Goal: Task Accomplishment & Management: Manage account settings

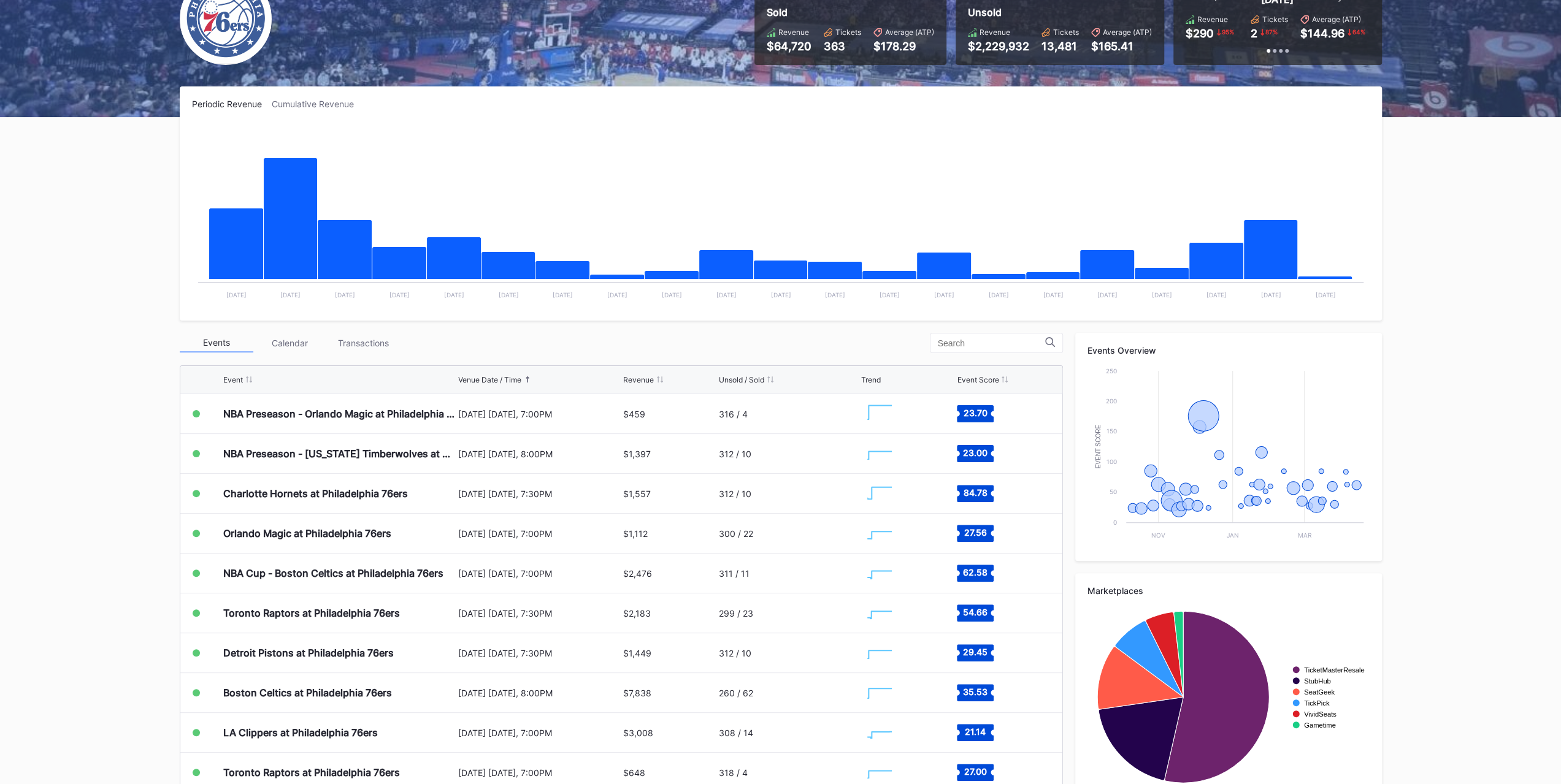
scroll to position [123, 0]
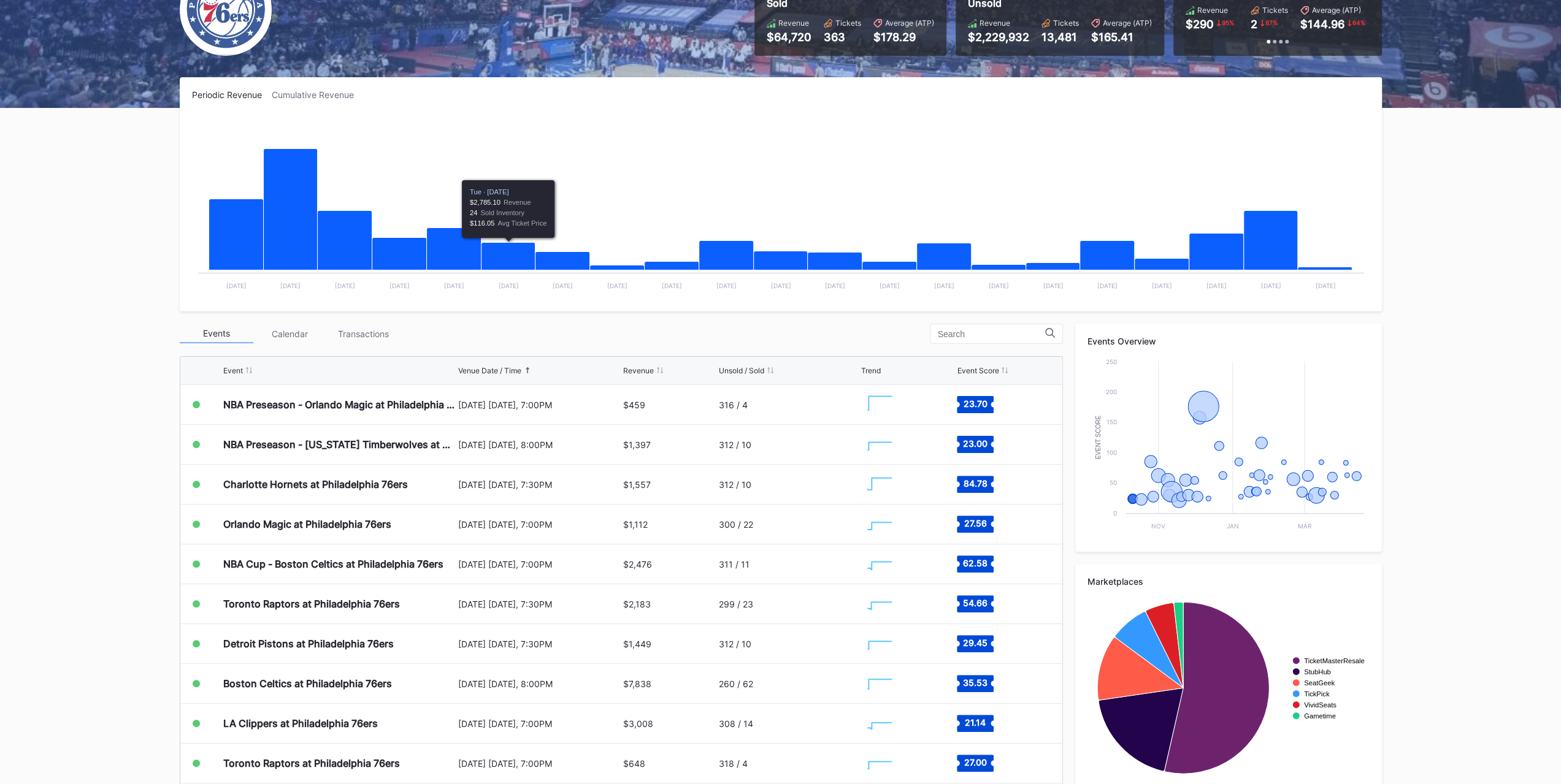
click at [347, 342] on div "Transactions" at bounding box center [364, 334] width 73 height 19
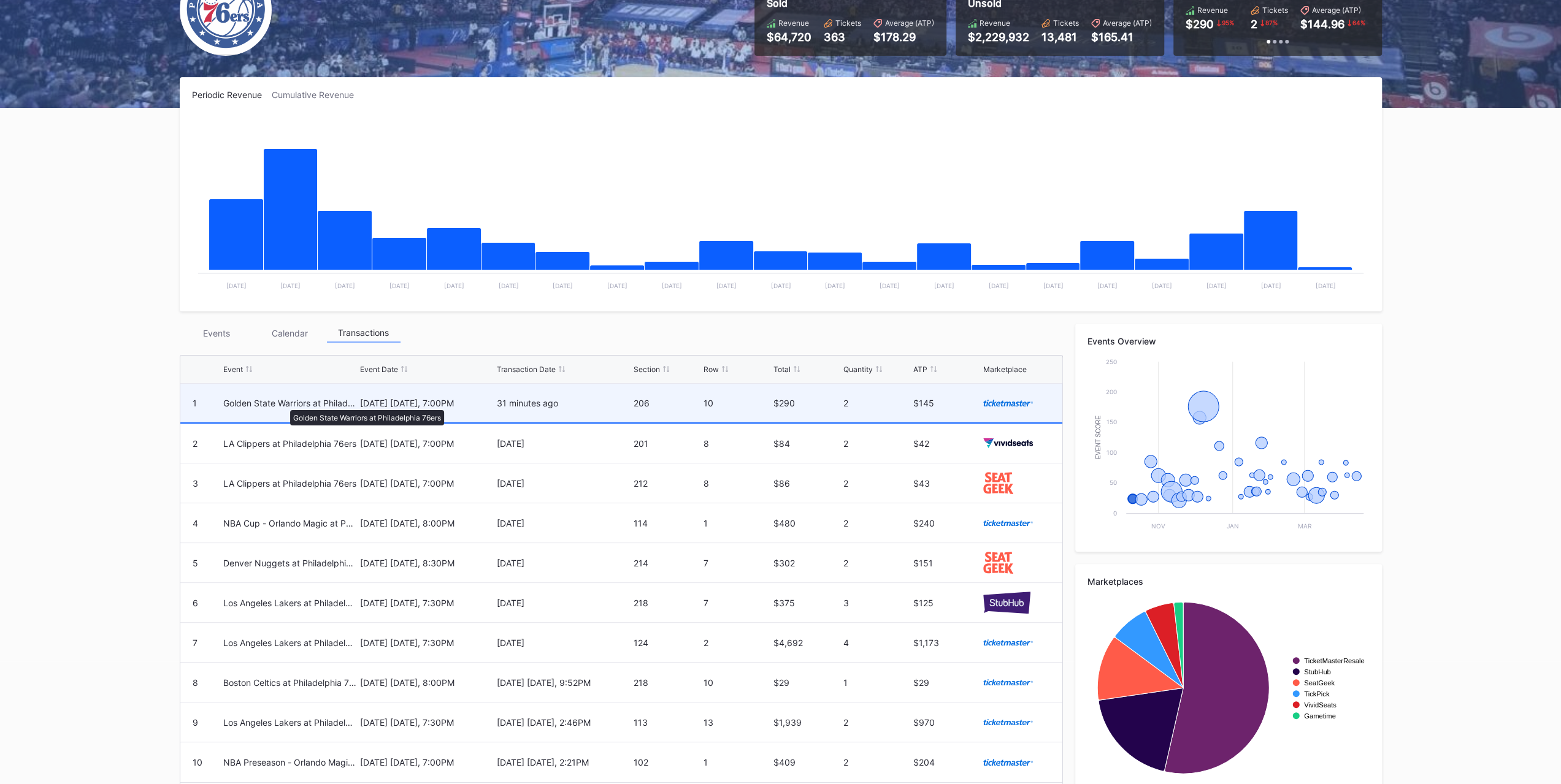
click at [284, 404] on div "Golden State Warriors at Philadelphia 76ers" at bounding box center [290, 403] width 134 height 10
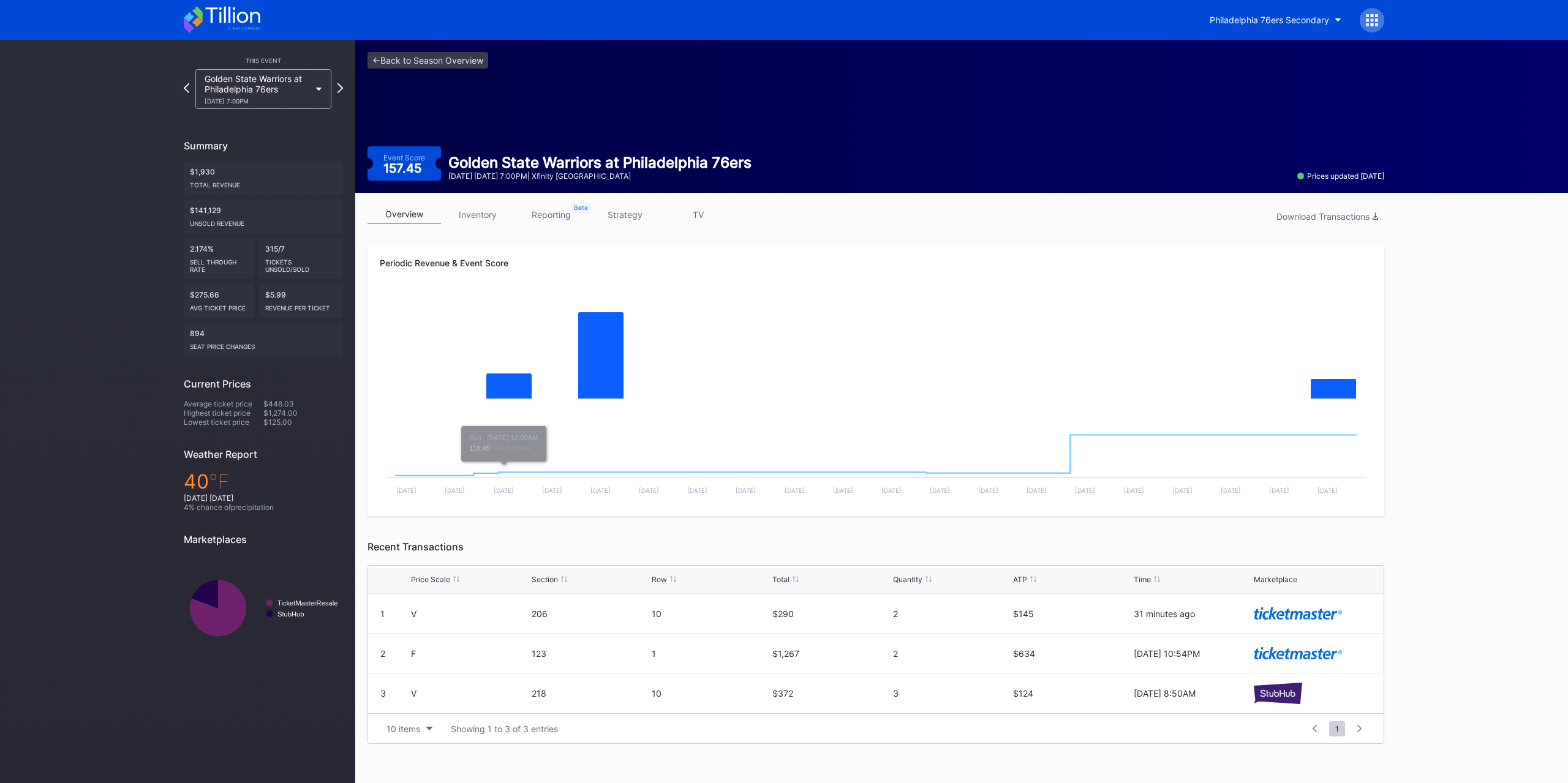
click at [466, 221] on link "inventory" at bounding box center [478, 215] width 73 height 19
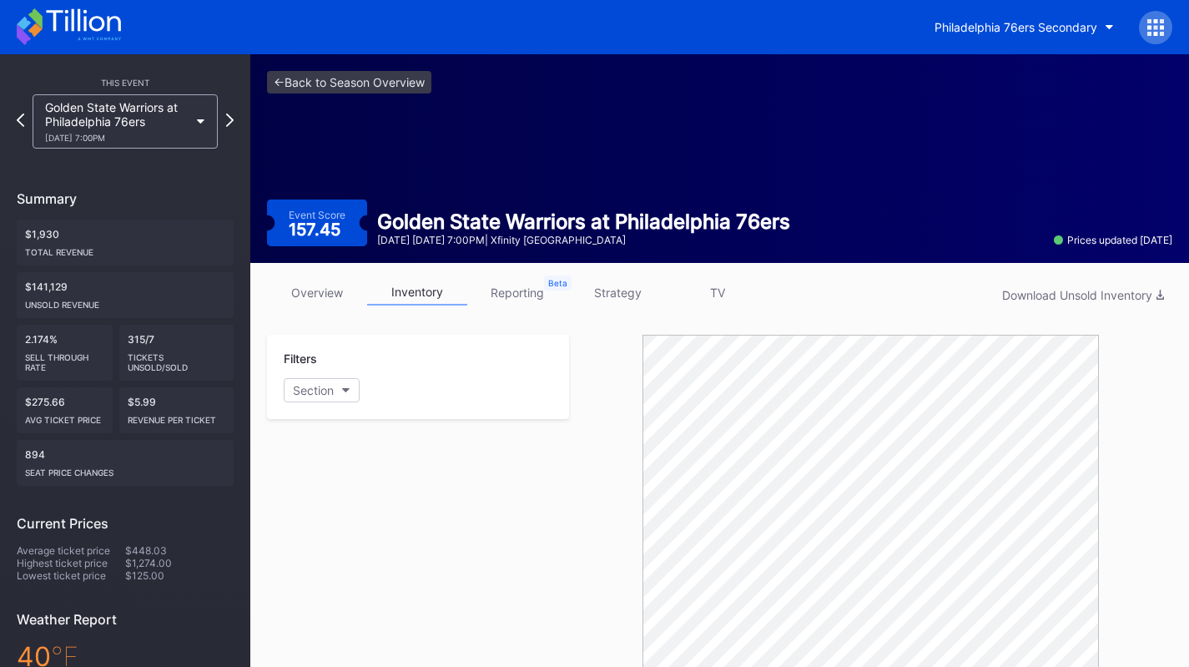
click at [667, 171] on div "<- Back to Season Overview Event Score 157.45 Golden State Warriors at Philadel…" at bounding box center [719, 158] width 939 height 209
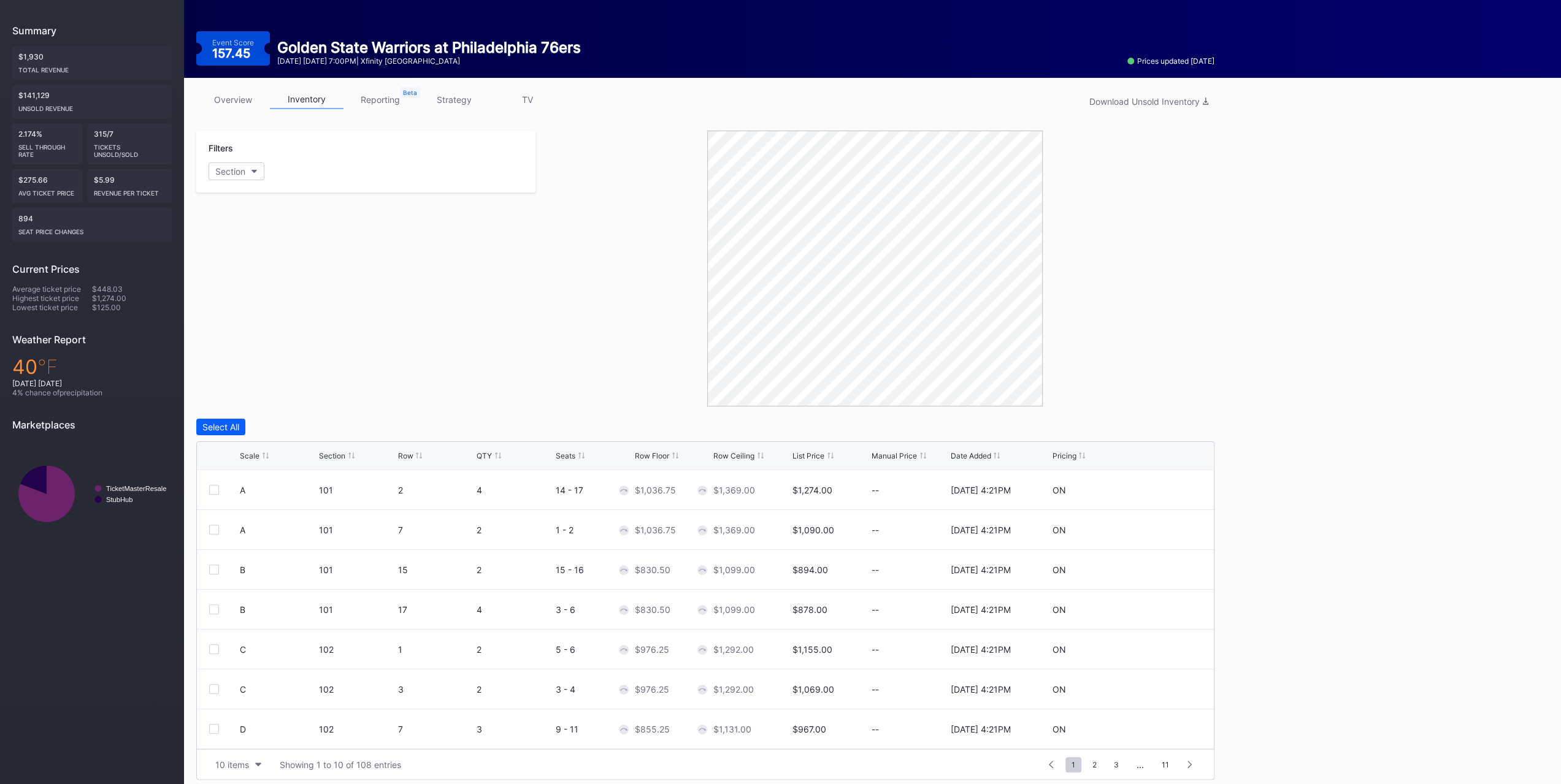
scroll to position [121, 0]
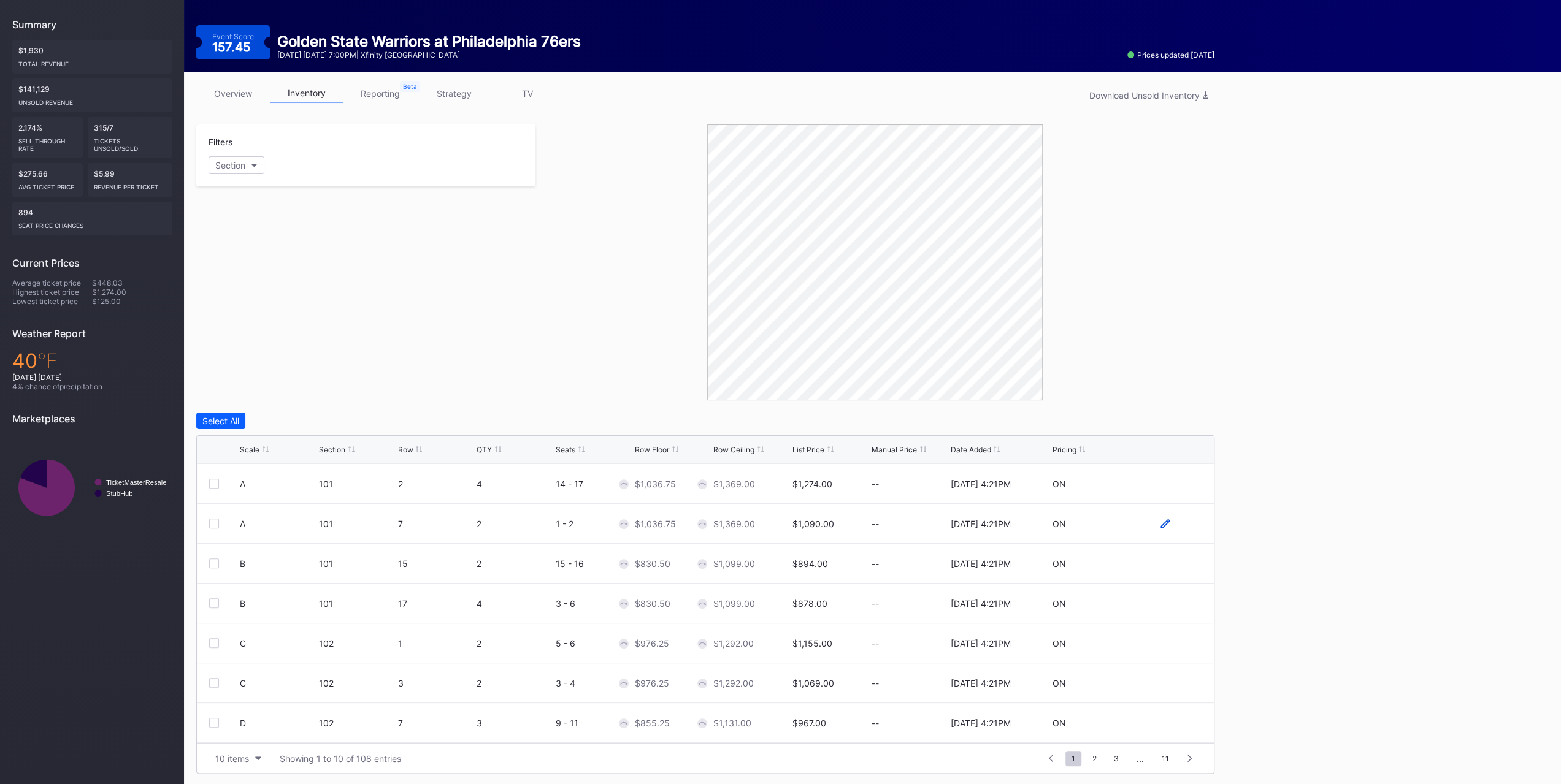
click at [883, 489] on icon at bounding box center [1165, 523] width 10 height 10
click at [883, 489] on div "Cancel" at bounding box center [1150, 522] width 28 height 10
click at [229, 489] on div "10 items" at bounding box center [232, 759] width 34 height 10
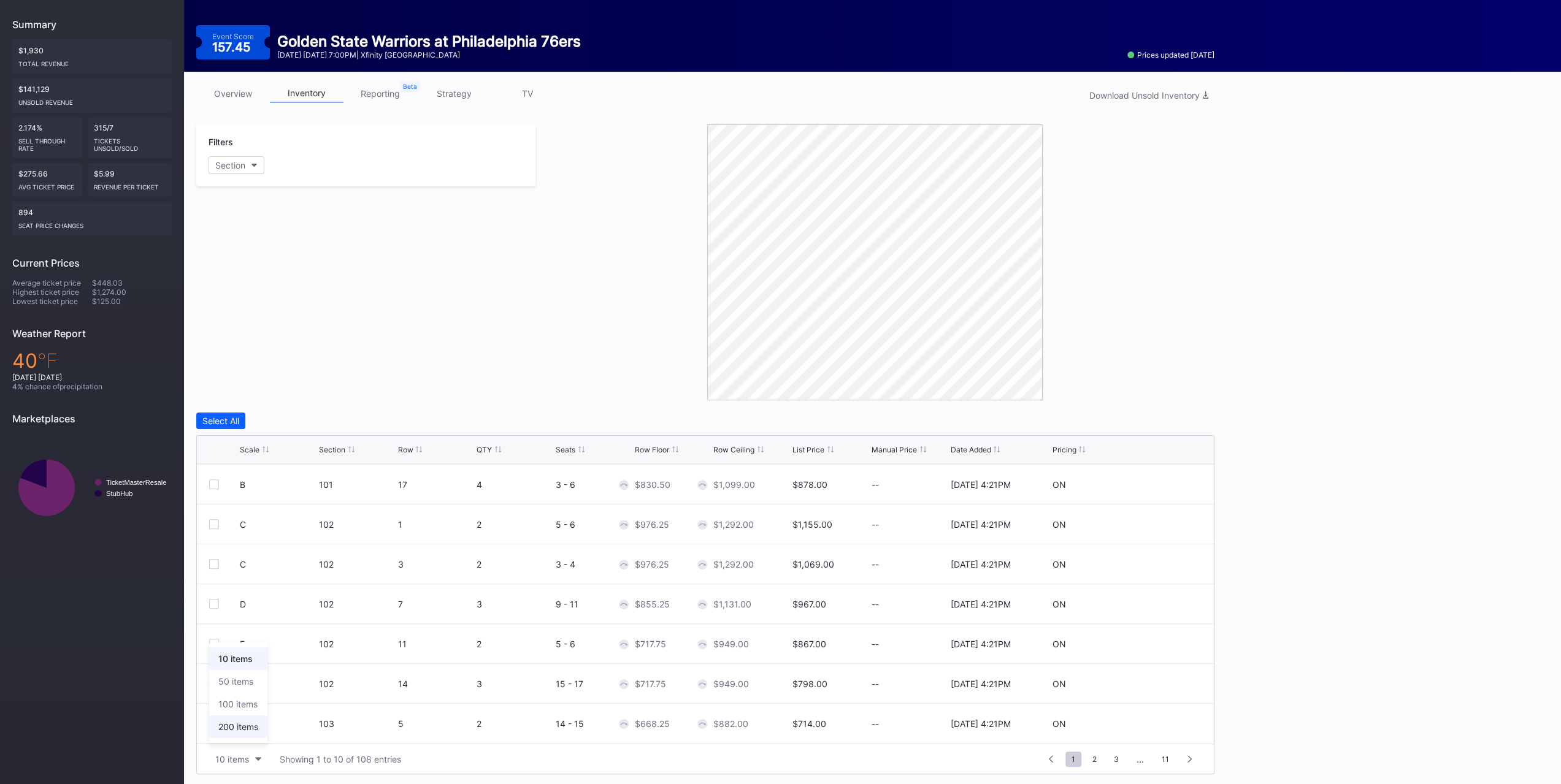
click at [237, 489] on div "200 items" at bounding box center [238, 727] width 40 height 10
click at [883, 489] on icon at bounding box center [1165, 600] width 10 height 10
drag, startPoint x: 684, startPoint y: 605, endPoint x: 537, endPoint y: 560, distance: 153.7
click at [539, 489] on div "A 101 2 4 14 - 17 $1,036.75 $1,369.00 $1,274.00 -- 8/14/2025 4:21PM ON A 101 7 …" at bounding box center [705, 604] width 1016 height 280
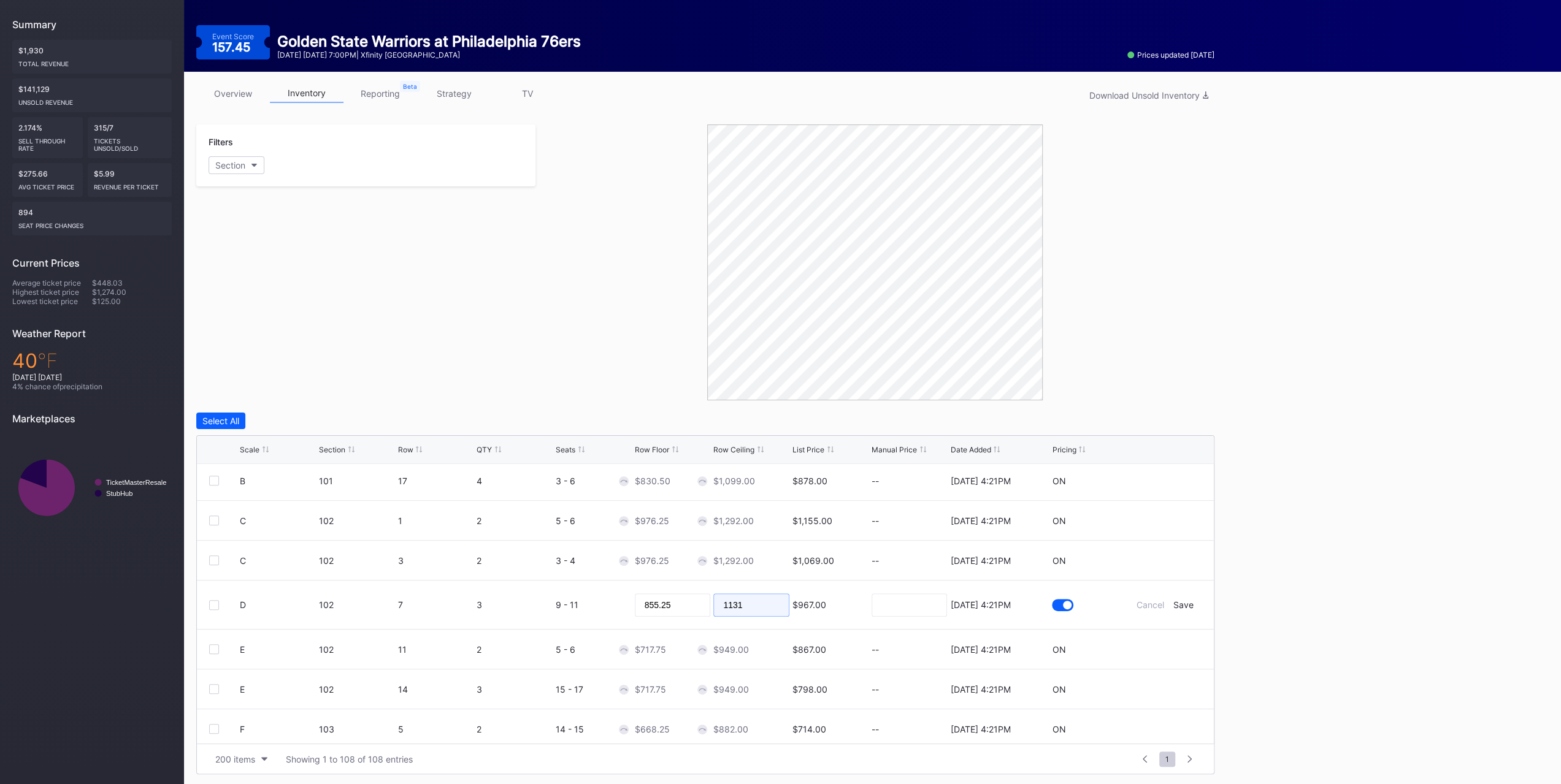
drag, startPoint x: 757, startPoint y: 602, endPoint x: 587, endPoint y: 581, distance: 171.3
click at [587, 489] on form "D 102 7 3 9 - 11 855.25 1131 $967.00 8/14/2025 4:21PM Cancel Save" at bounding box center [720, 605] width 961 height 48
type input "860"
click at [883, 489] on div "Cancel Save" at bounding box center [1165, 605] width 73 height 10
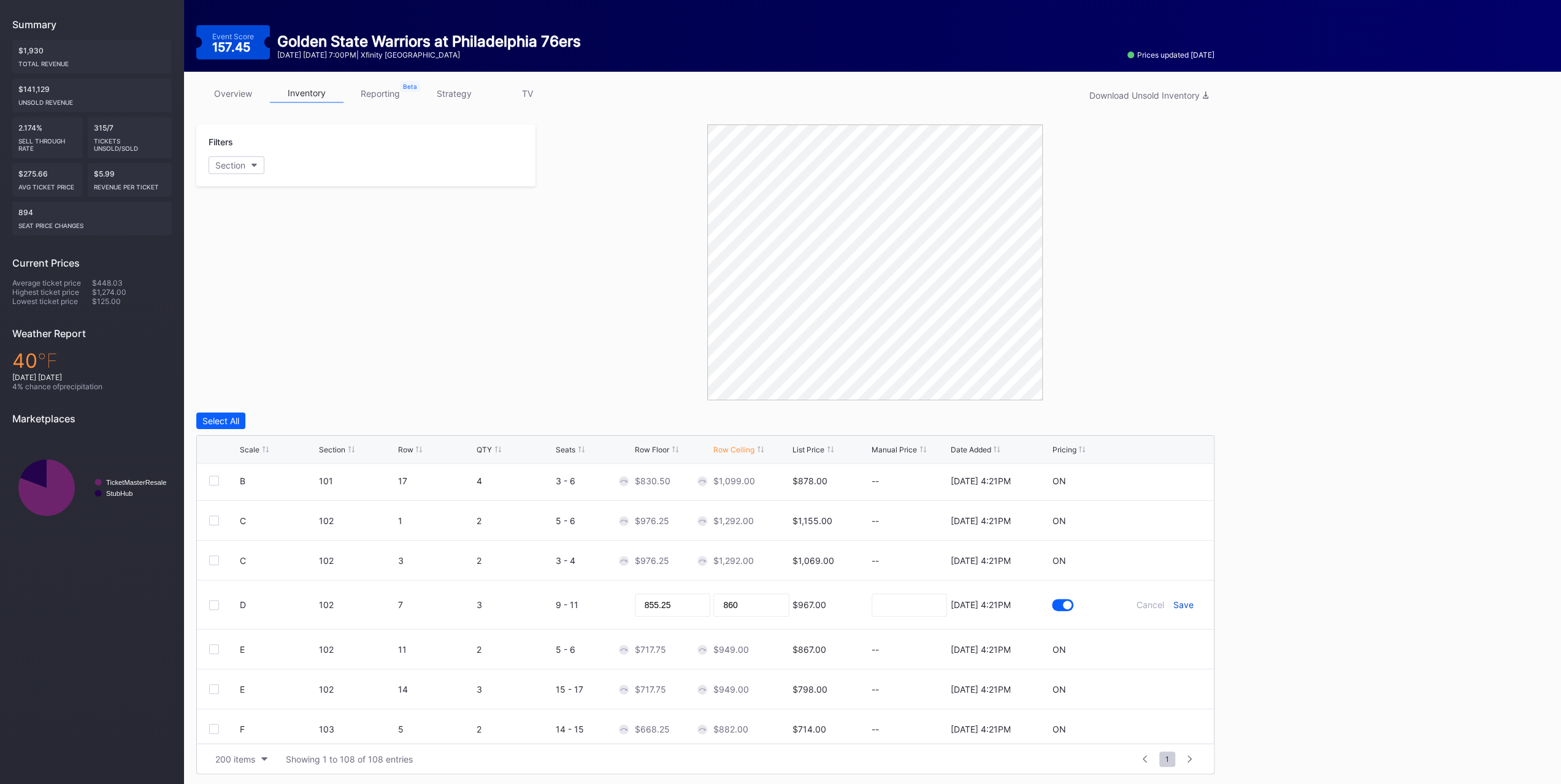
click at [883, 489] on div "Save" at bounding box center [1183, 605] width 21 height 10
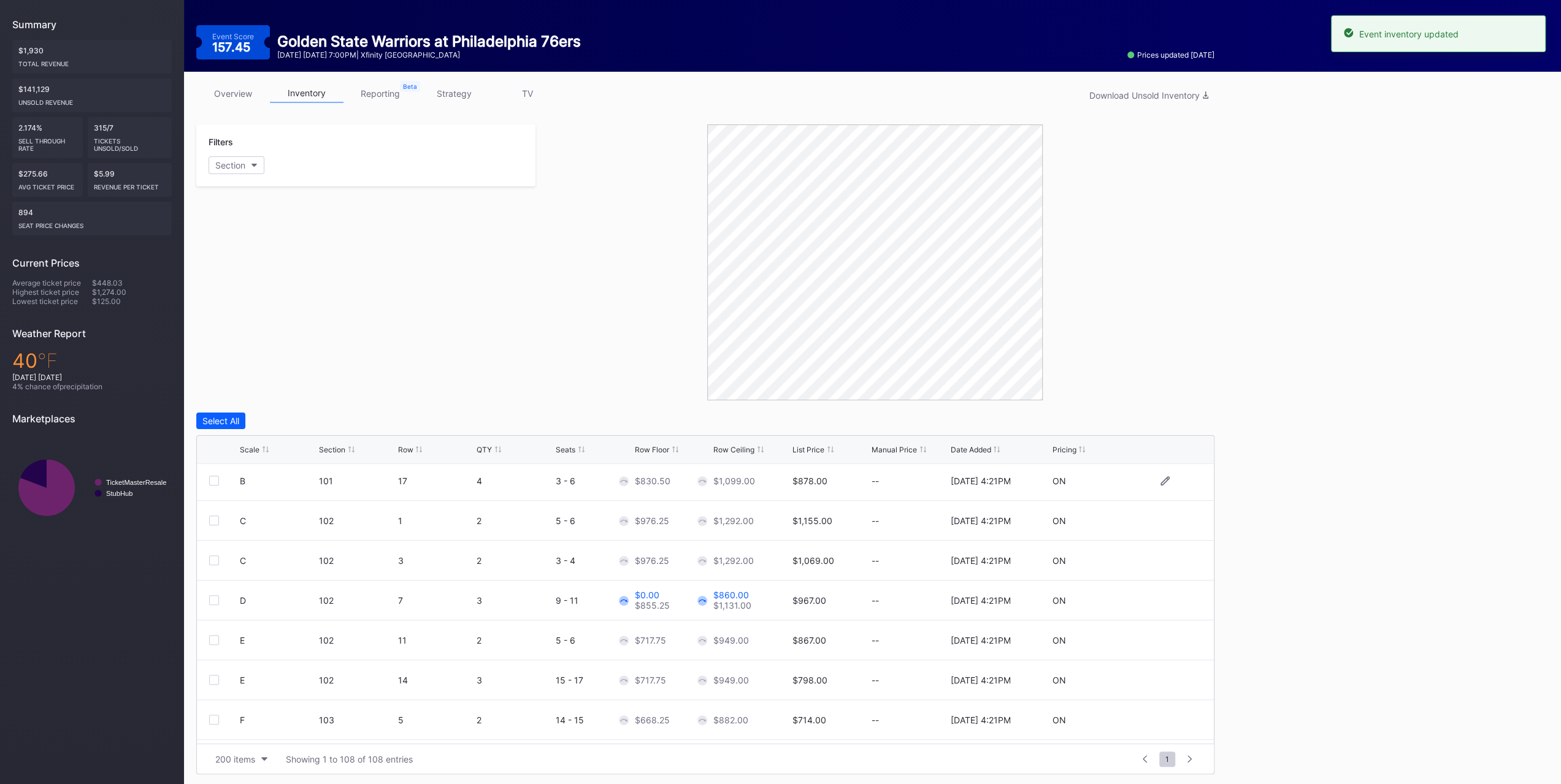
scroll to position [0, 0]
